Goal: Task Accomplishment & Management: Manage account settings

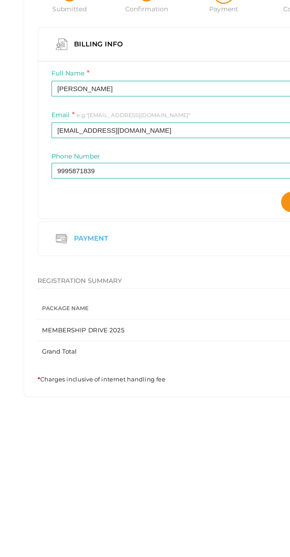
click at [153, 226] on div "Payment" at bounding box center [145, 231] width 176 height 13
click at [208, 201] on button "Next" at bounding box center [222, 207] width 29 height 13
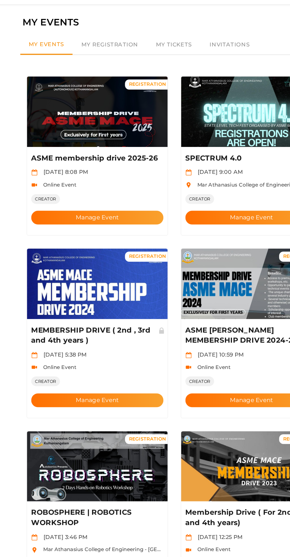
click at [80, 166] on button "Manage Event" at bounding box center [91, 171] width 92 height 10
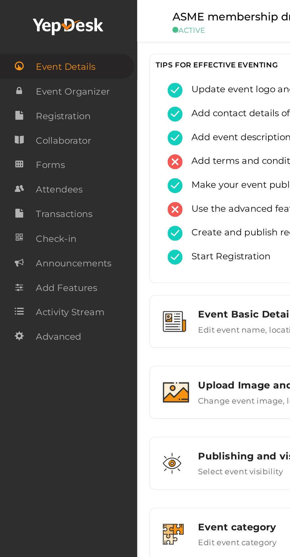
click at [18, 95] on span "Attendees" at bounding box center [29, 94] width 23 height 12
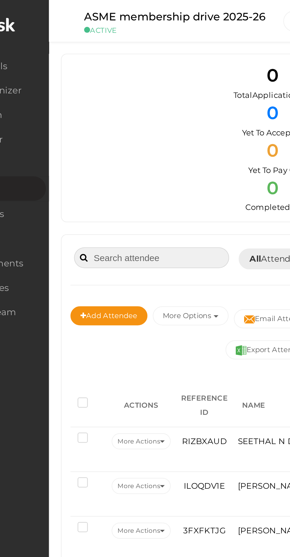
click at [122, 129] on input at bounding box center [118, 128] width 77 height 10
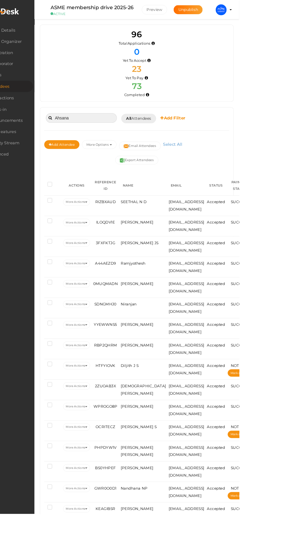
click at [121, 128] on input "Ahsana" at bounding box center [118, 128] width 77 height 10
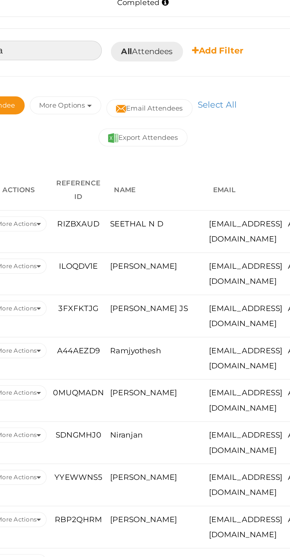
type input "Ahsana"
click at [152, 157] on icon "button" at bounding box center [150, 156] width 2 height 1
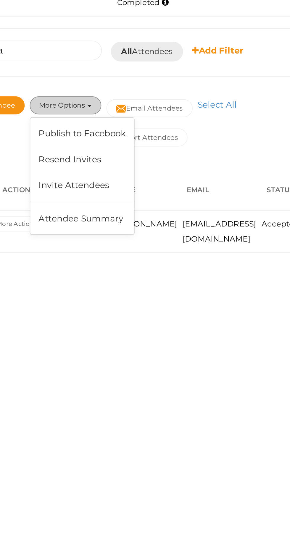
click at [147, 160] on button "More Options" at bounding box center [138, 156] width 38 height 9
